Goal: Use online tool/utility: Utilize a website feature to perform a specific function

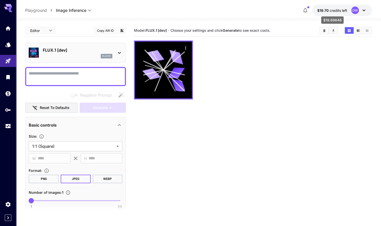
click at [330, 13] on p "$19.70 credits left" at bounding box center [332, 10] width 30 height 5
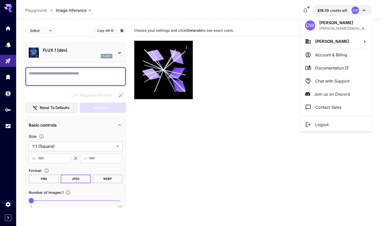
click at [331, 54] on p "Account & Billing" at bounding box center [331, 55] width 32 height 6
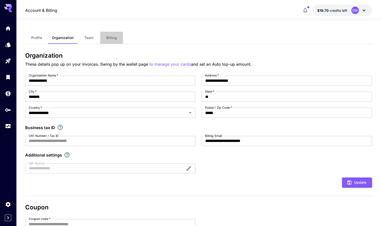
click at [117, 39] on button "Billing" at bounding box center [111, 38] width 23 height 12
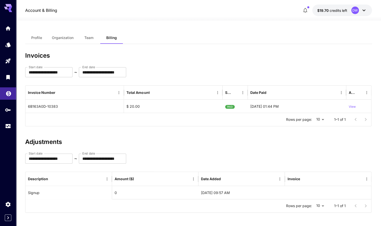
click at [6, 98] on link at bounding box center [8, 93] width 16 height 12
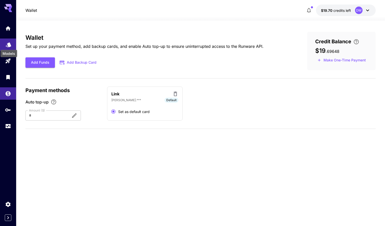
click at [6, 46] on icon "Models" at bounding box center [9, 43] width 6 height 6
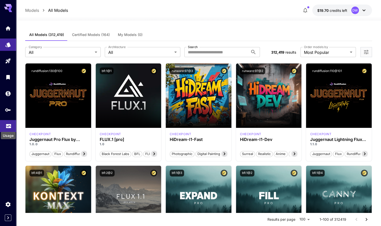
click at [7, 127] on icon "Usage" at bounding box center [9, 125] width 6 height 6
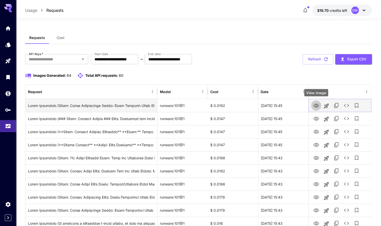
click at [315, 106] on icon "View Image" at bounding box center [316, 106] width 6 height 4
click at [347, 104] on icon "See details" at bounding box center [346, 105] width 6 height 6
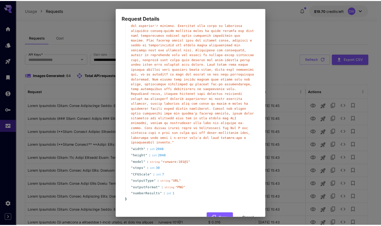
scroll to position [91, 0]
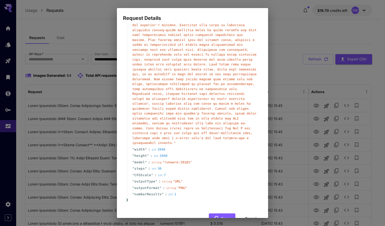
click at [283, 71] on div "Request Details { 11 item s " taskType " : string " imageInference " " taskUUID…" at bounding box center [192, 113] width 385 height 226
click at [249, 214] on button "Cancel" at bounding box center [250, 219] width 23 height 10
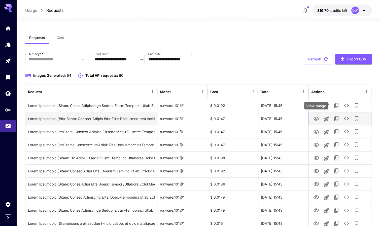
click at [314, 117] on icon "View Image" at bounding box center [316, 119] width 6 height 4
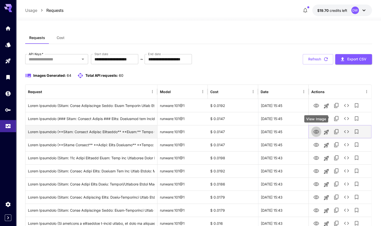
click at [315, 131] on icon "View Image" at bounding box center [316, 132] width 6 height 4
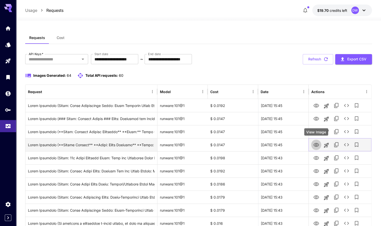
click at [315, 145] on icon "View Image" at bounding box center [316, 145] width 6 height 4
click at [317, 143] on icon "View Image" at bounding box center [316, 145] width 6 height 6
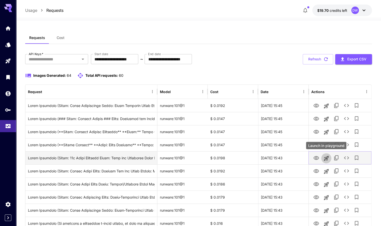
click at [325, 156] on icon "Launch in playground" at bounding box center [326, 158] width 6 height 6
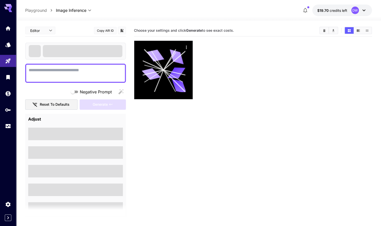
type textarea "**********"
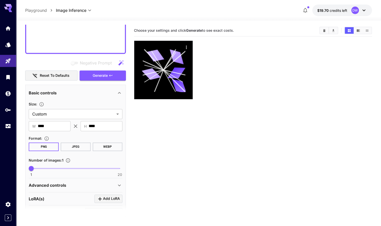
scroll to position [321, 0]
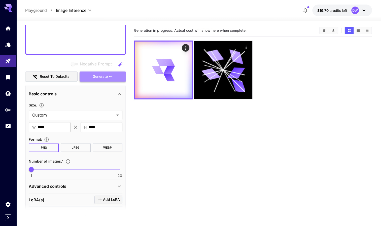
click at [105, 77] on span "Generate" at bounding box center [100, 77] width 15 height 6
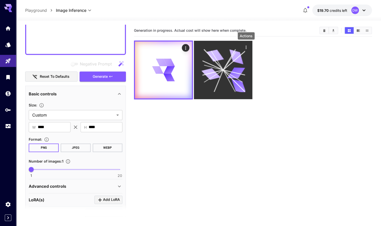
click at [246, 48] on icon "Actions" at bounding box center [246, 47] width 5 height 5
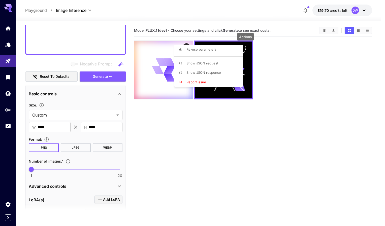
click at [214, 122] on div at bounding box center [192, 113] width 385 height 226
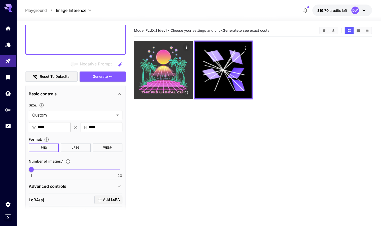
click at [160, 78] on img at bounding box center [163, 70] width 58 height 58
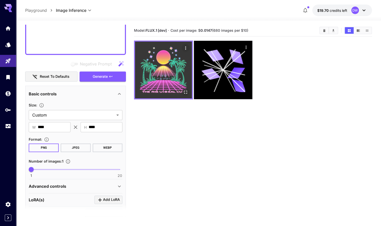
click at [159, 77] on img at bounding box center [163, 70] width 57 height 57
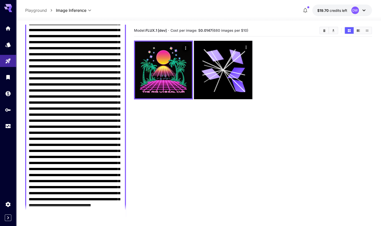
scroll to position [0, 0]
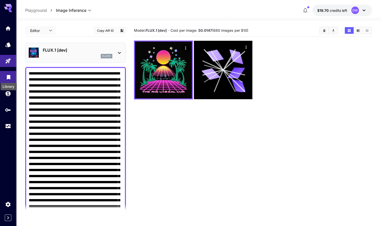
click at [10, 79] on icon "Library" at bounding box center [9, 76] width 6 height 6
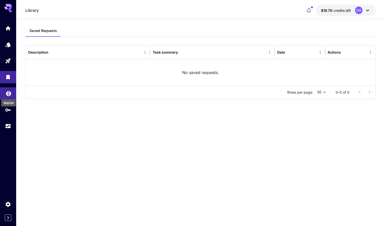
click at [9, 95] on link at bounding box center [8, 93] width 16 height 12
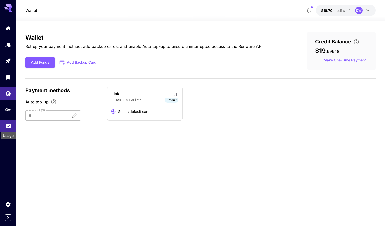
click at [9, 127] on icon "Usage" at bounding box center [8, 125] width 5 height 3
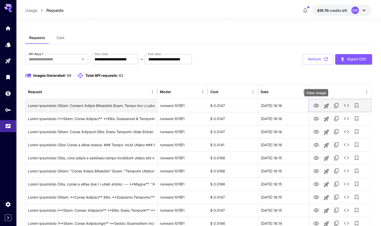
click at [316, 106] on icon "View Image" at bounding box center [316, 106] width 6 height 4
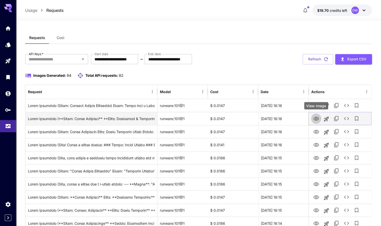
click at [317, 118] on icon "View Image" at bounding box center [316, 119] width 6 height 6
